Goal: Transaction & Acquisition: Purchase product/service

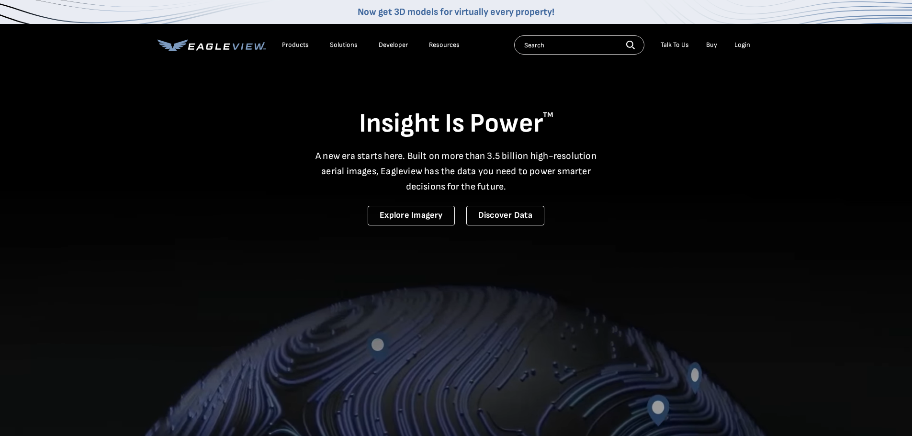
click at [740, 44] on div "Login" at bounding box center [742, 45] width 16 height 9
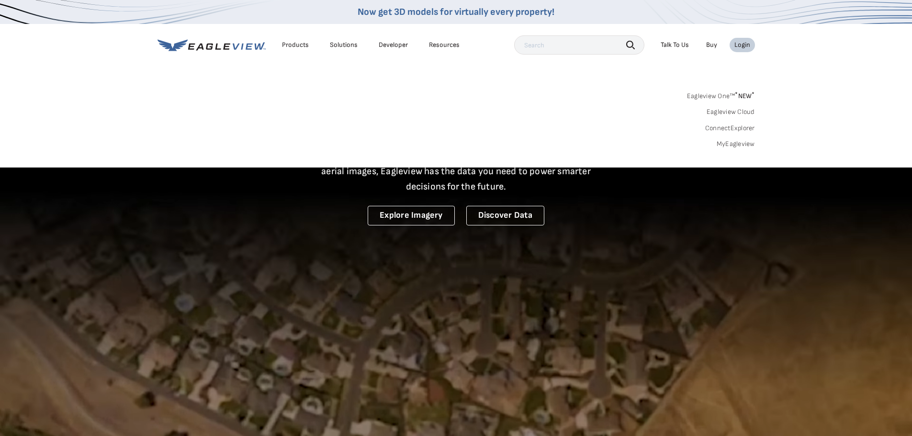
click at [734, 145] on link "MyEagleview" at bounding box center [735, 144] width 38 height 9
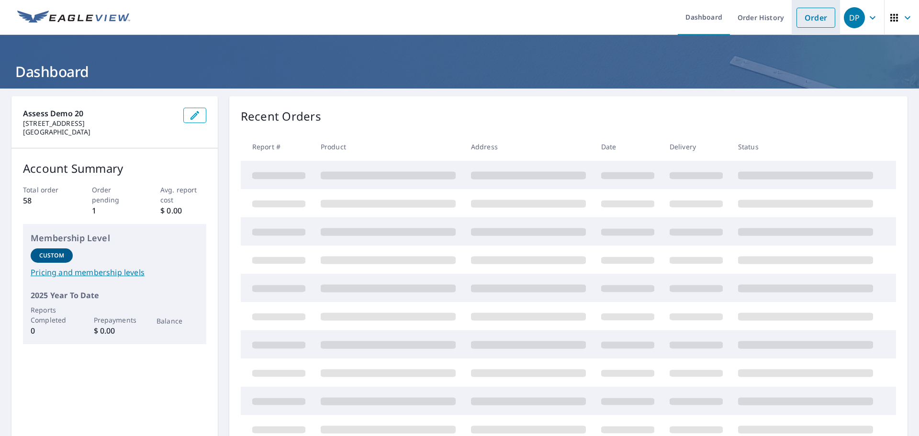
click at [817, 11] on link "Order" at bounding box center [815, 18] width 39 height 20
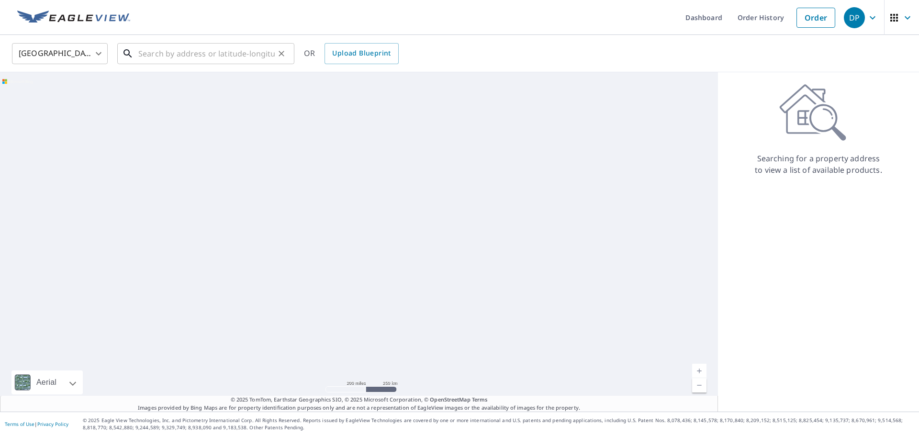
click at [179, 58] on input "text" at bounding box center [206, 53] width 136 height 27
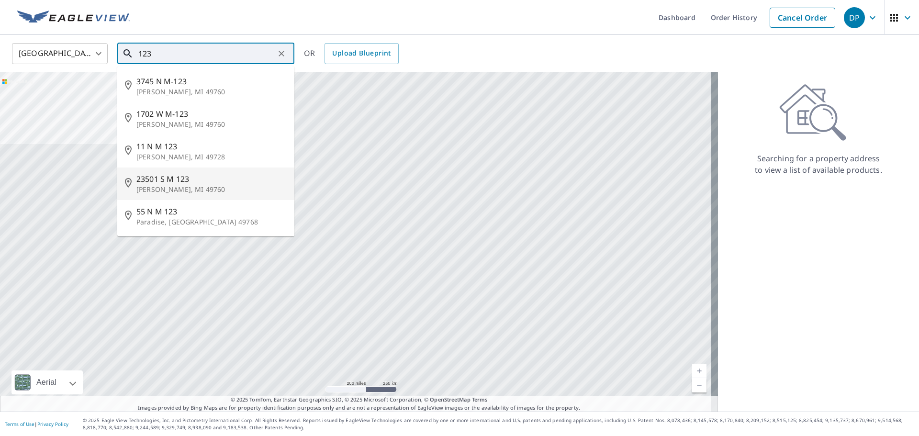
click at [155, 191] on p "[PERSON_NAME], MI 49760" at bounding box center [211, 190] width 150 height 10
type input "23501 S M [GEOGRAPHIC_DATA][PERSON_NAME]"
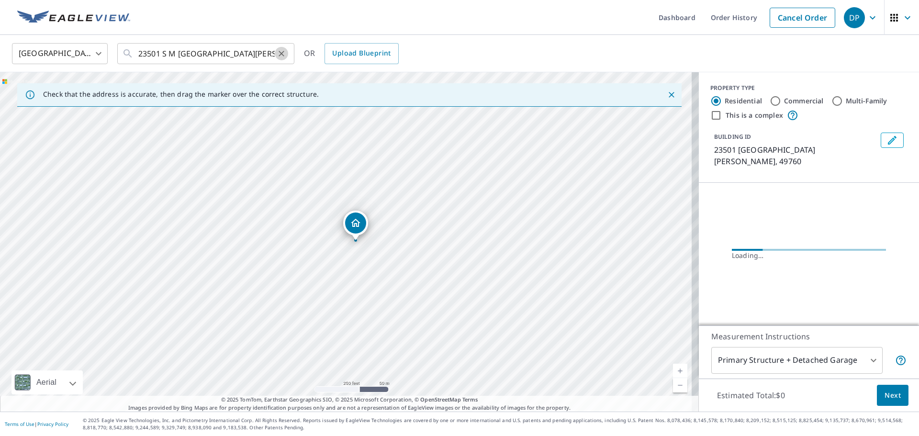
click at [283, 52] on icon "Clear" at bounding box center [282, 54] width 6 height 6
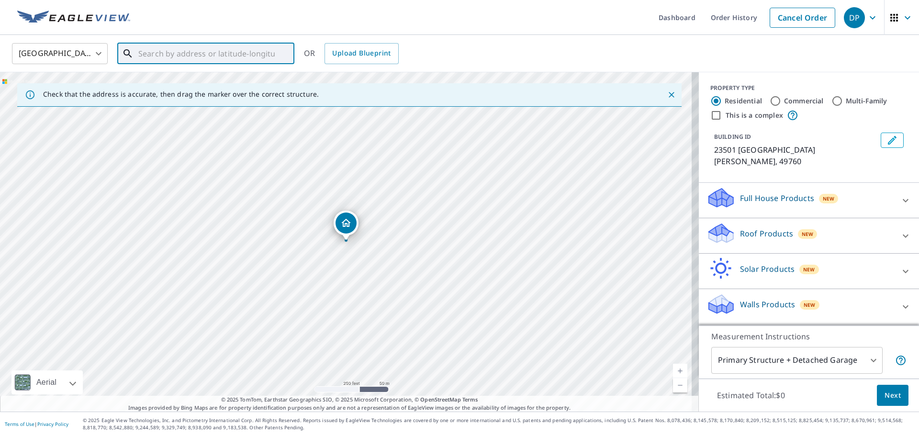
click at [196, 56] on input "text" at bounding box center [206, 53] width 136 height 27
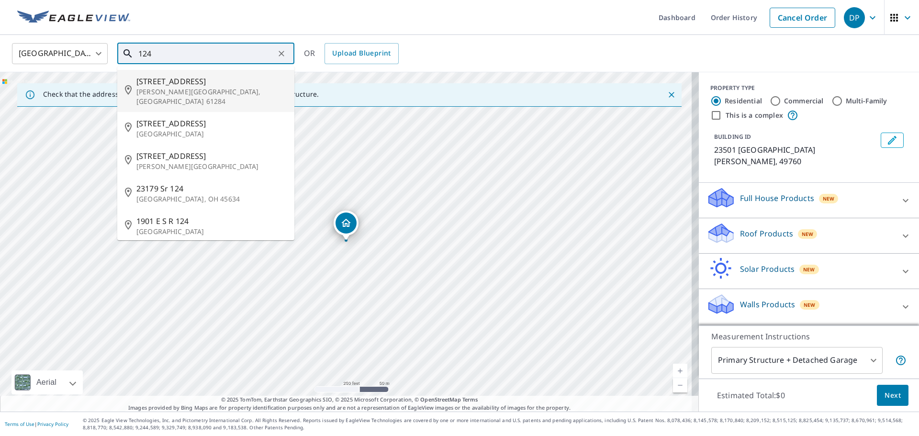
click at [174, 91] on p "[PERSON_NAME][GEOGRAPHIC_DATA], [GEOGRAPHIC_DATA] 61284" at bounding box center [211, 96] width 150 height 19
type input "[STREET_ADDRESS][PERSON_NAME]"
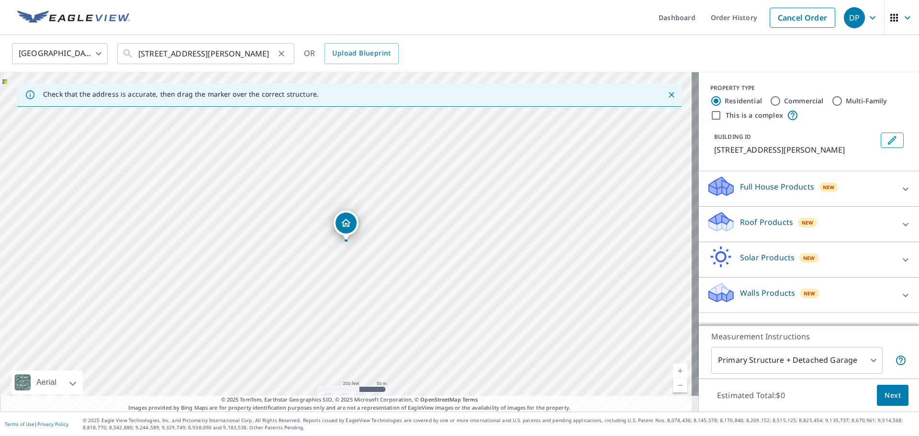
click at [282, 54] on icon "Clear" at bounding box center [282, 54] width 6 height 6
click at [251, 56] on input "text" at bounding box center [206, 53] width 136 height 27
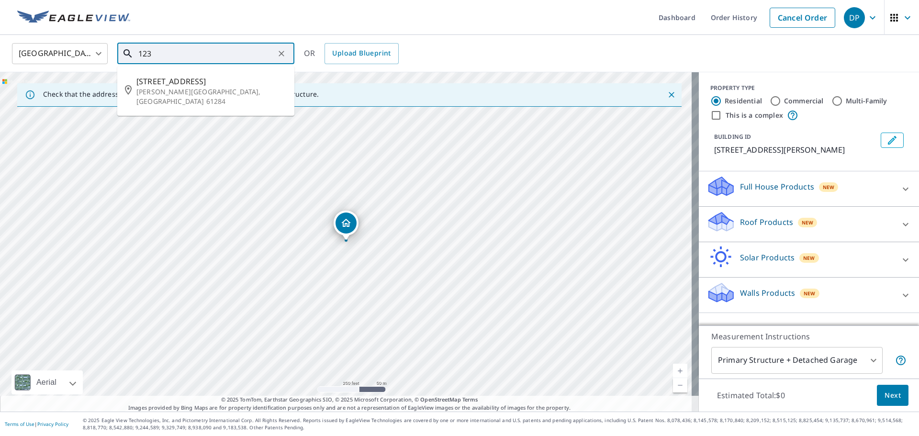
type input "1234"
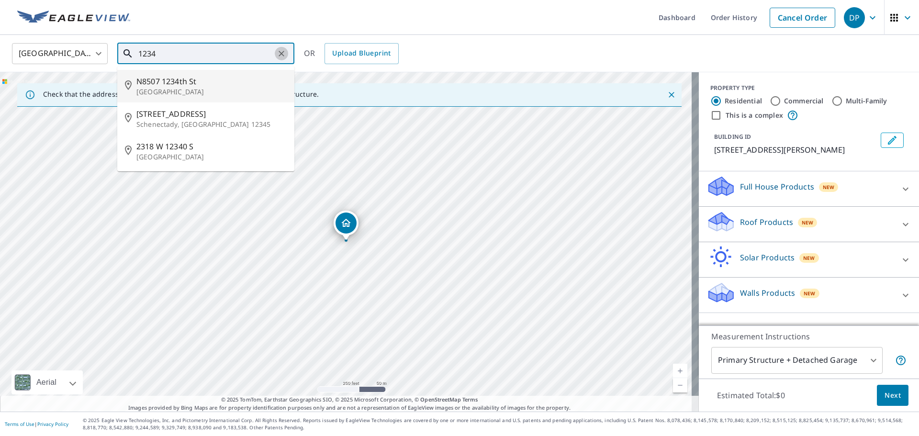
click at [281, 54] on icon "Clear" at bounding box center [282, 54] width 10 height 10
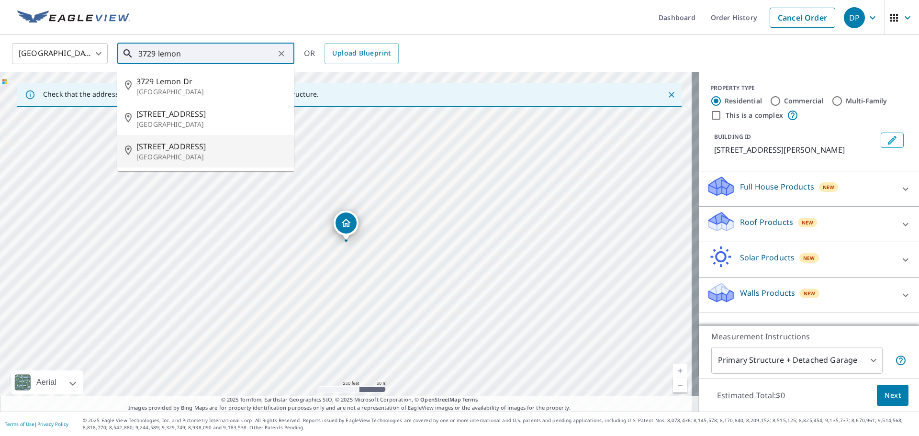
click at [211, 152] on span "[STREET_ADDRESS]" at bounding box center [211, 146] width 150 height 11
type input "[STREET_ADDRESS][PERSON_NAME]"
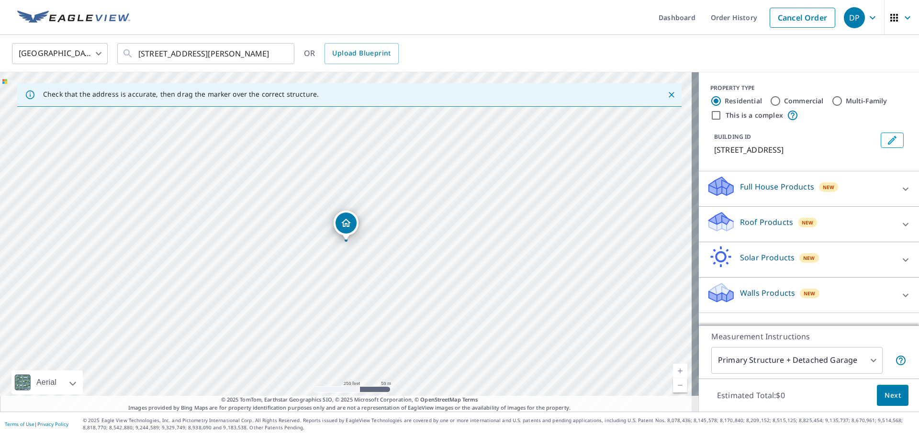
click at [896, 396] on button "Next" at bounding box center [893, 396] width 32 height 22
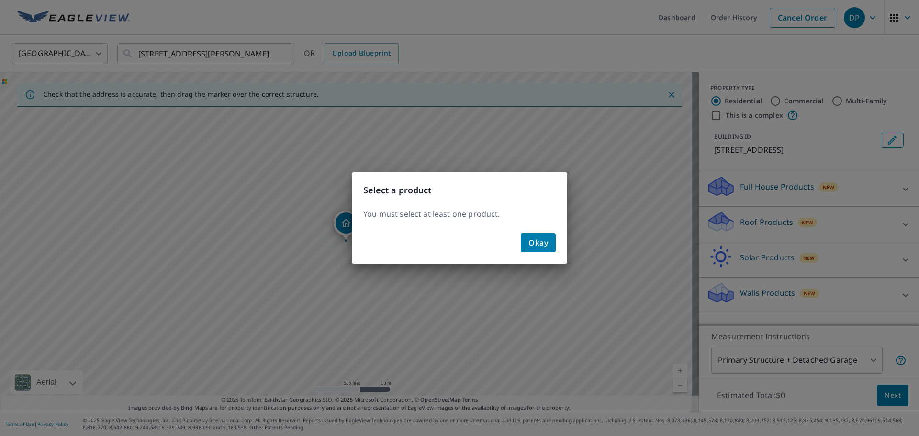
click at [555, 244] on button "Okay" at bounding box center [538, 242] width 35 height 19
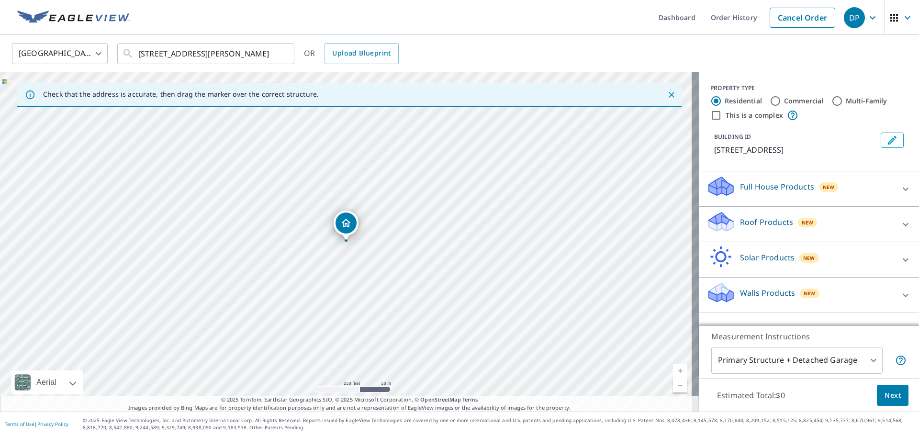
click at [745, 238] on div "Roof Products New" at bounding box center [800, 224] width 188 height 27
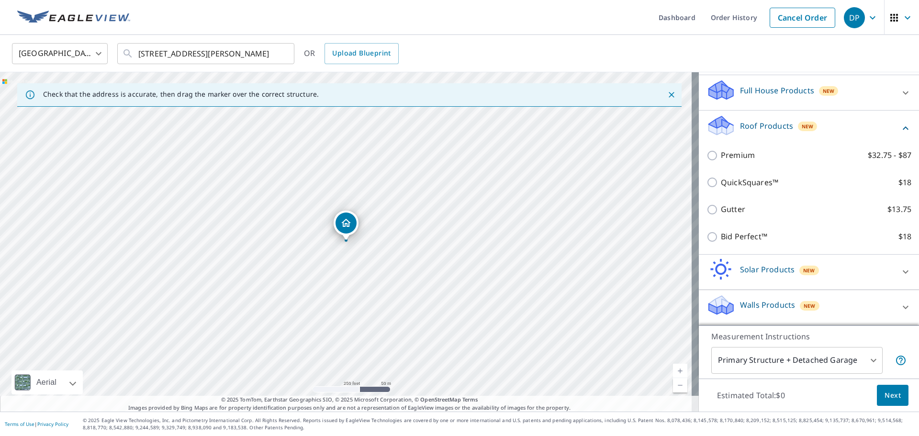
scroll to position [108, 0]
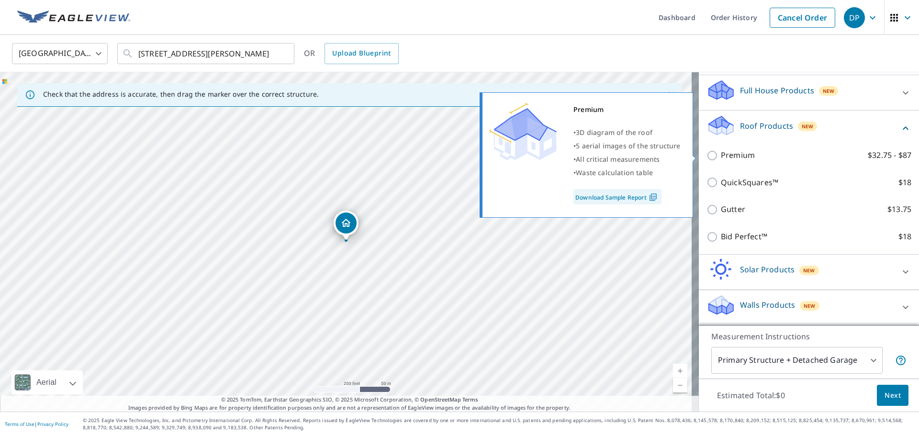
click at [727, 158] on p "Premium" at bounding box center [738, 155] width 34 height 12
click at [721, 158] on input "Premium $32.75 - $87" at bounding box center [713, 155] width 14 height 11
checkbox input "true"
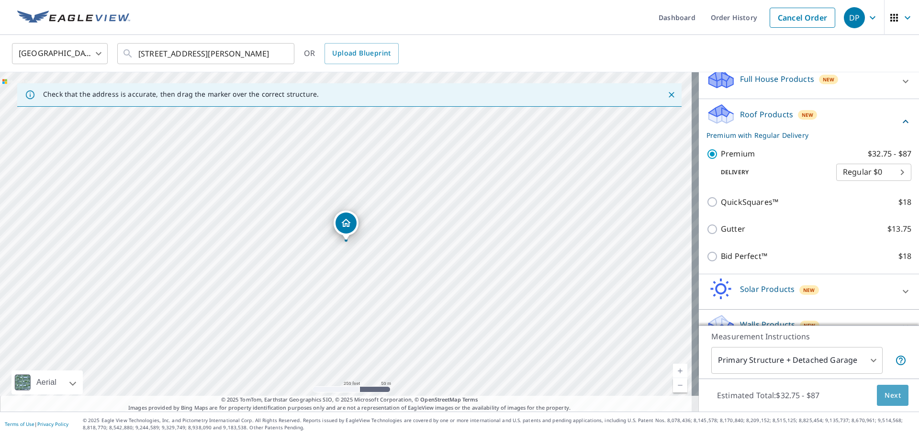
click at [890, 402] on button "Next" at bounding box center [893, 396] width 32 height 22
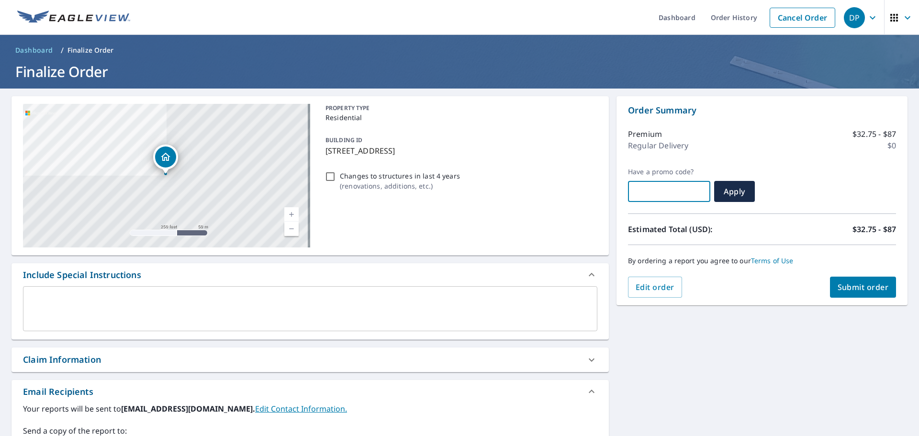
click at [652, 188] on input "text" at bounding box center [669, 191] width 82 height 27
paste input "AU25-CFDP2-MJ6LA"
type input "AU25-CFDP2-MJ6LA"
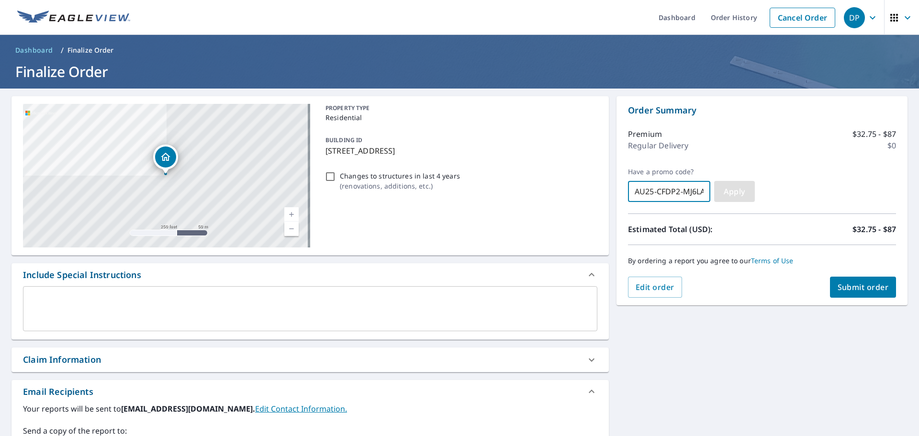
click at [724, 190] on span "Apply" at bounding box center [734, 191] width 25 height 11
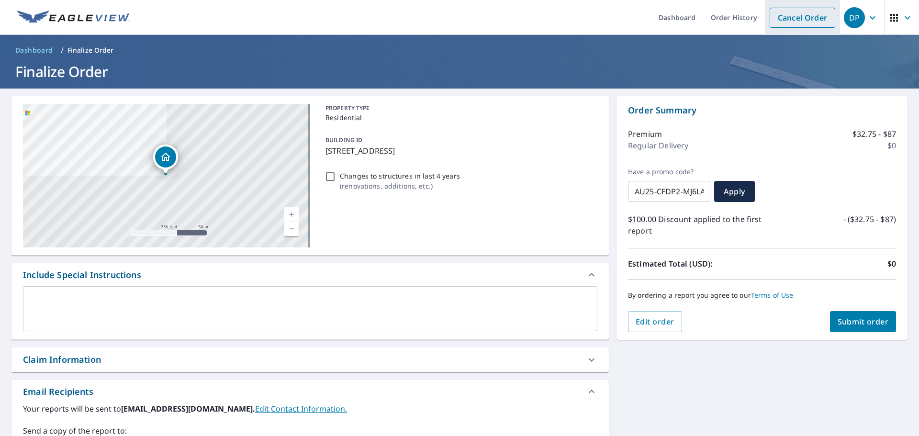
click at [795, 15] on link "Cancel Order" at bounding box center [803, 18] width 66 height 20
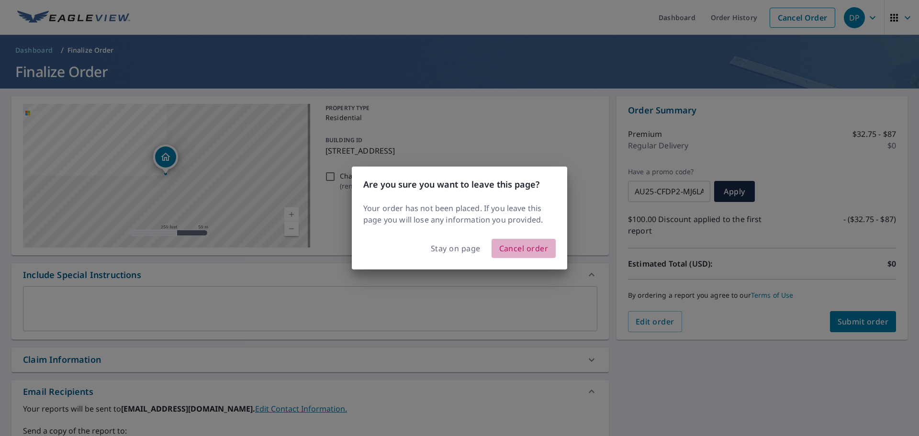
click at [509, 251] on span "Cancel order" at bounding box center [523, 248] width 49 height 13
